Goal: Task Accomplishment & Management: Use online tool/utility

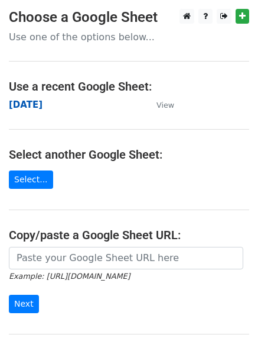
click at [25, 109] on strong "[DATE]" at bounding box center [26, 104] width 34 height 11
click at [24, 105] on strong "[DATE]" at bounding box center [26, 104] width 34 height 11
click at [34, 105] on strong "[DATE]" at bounding box center [26, 104] width 34 height 11
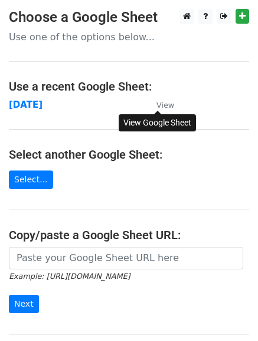
click at [166, 104] on small "View" at bounding box center [166, 105] width 18 height 9
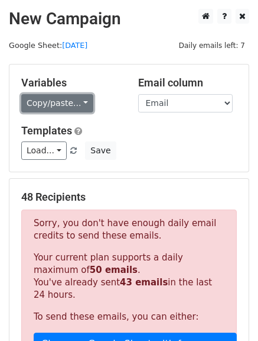
click at [77, 103] on link "Copy/paste..." at bounding box center [57, 103] width 72 height 18
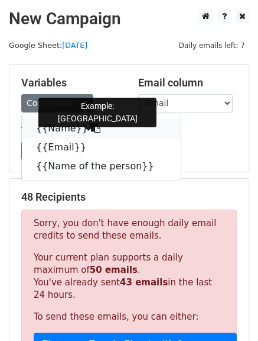
click at [91, 130] on icon at bounding box center [95, 127] width 9 height 9
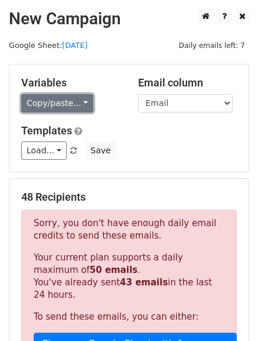
click at [80, 105] on link "Copy/paste..." at bounding box center [57, 103] width 72 height 18
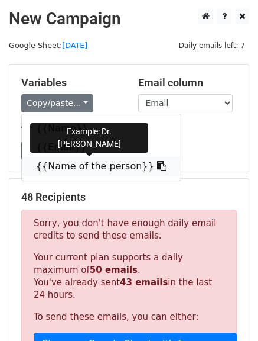
click at [157, 167] on icon at bounding box center [161, 165] width 9 height 9
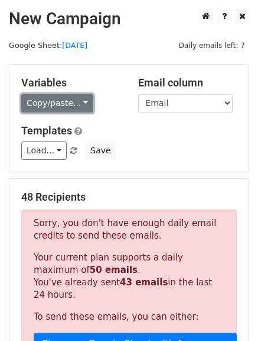
click at [77, 98] on link "Copy/paste..." at bounding box center [57, 103] width 72 height 18
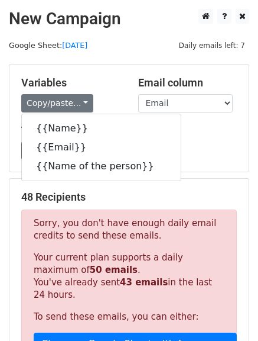
click at [218, 130] on h5 "Templates" at bounding box center [129, 130] width 216 height 13
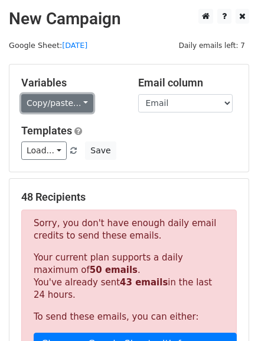
click at [81, 103] on link "Copy/paste..." at bounding box center [57, 103] width 72 height 18
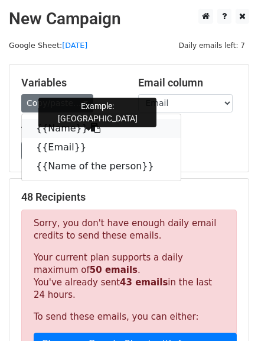
click at [91, 128] on icon at bounding box center [95, 127] width 9 height 9
